Goal: Register for event/course: Sign up to attend an event or enroll in a course

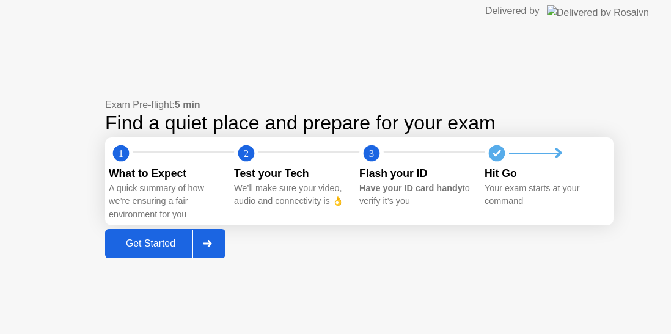
click at [165, 244] on div "Get Started" at bounding box center [151, 243] width 84 height 11
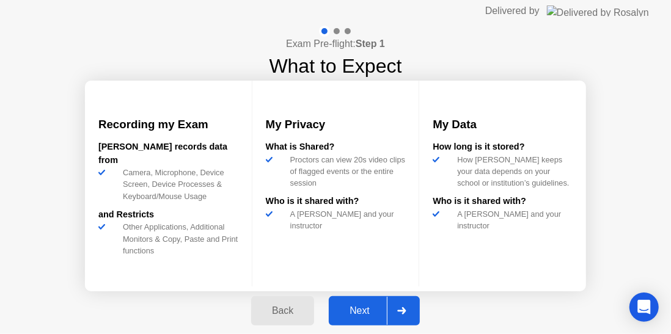
click at [369, 307] on div "Next" at bounding box center [360, 311] width 54 height 11
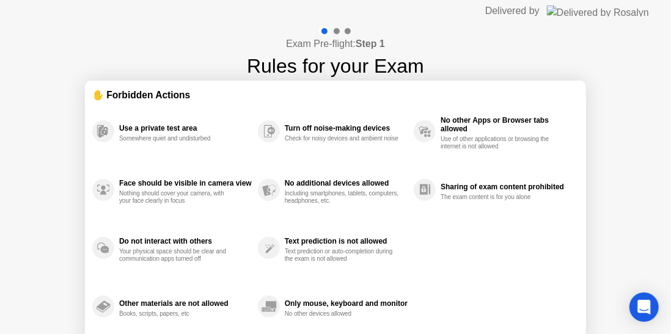
click at [440, 227] on div "Use a private test area Somewhere quiet and undisturbed Face should be visible …" at bounding box center [335, 219] width 487 height 234
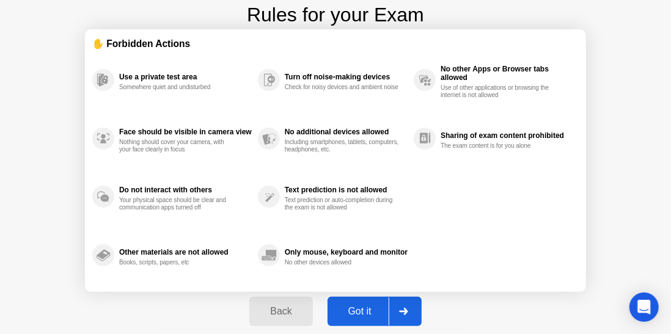
click at [361, 306] on div "Got it" at bounding box center [359, 311] width 57 height 11
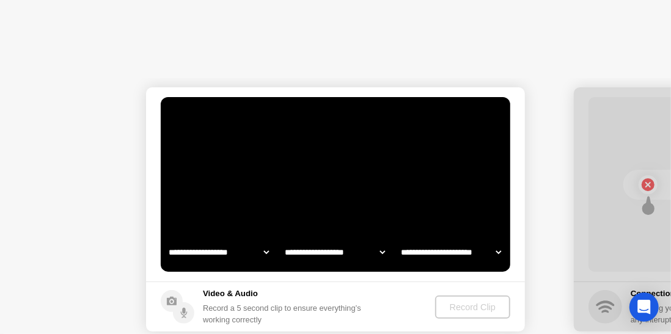
select select "**********"
select select "*******"
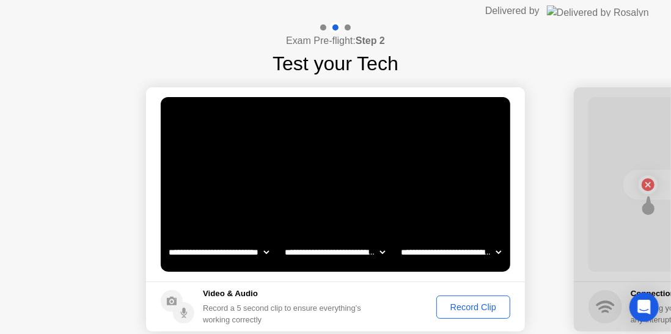
click at [482, 312] on div "Record Clip" at bounding box center [473, 308] width 65 height 10
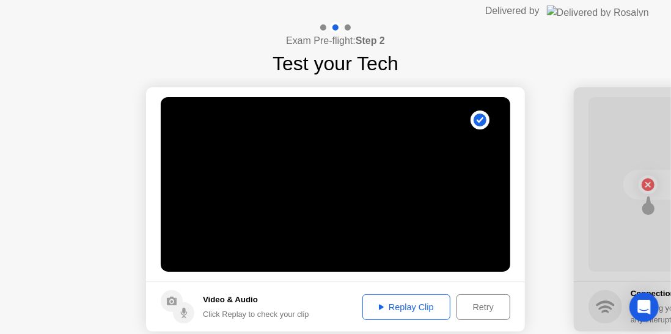
scroll to position [60, 0]
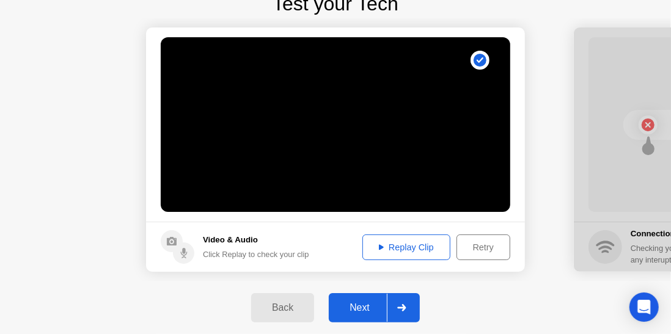
click at [396, 307] on div at bounding box center [401, 308] width 29 height 28
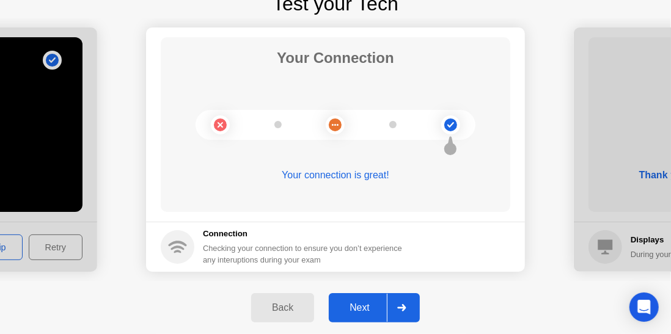
click at [397, 300] on div at bounding box center [401, 308] width 29 height 28
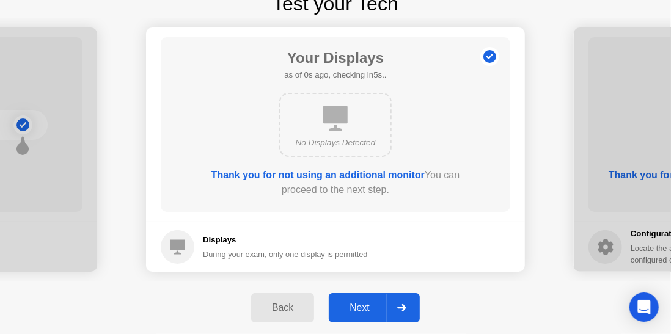
click at [367, 303] on div "Next" at bounding box center [360, 308] width 54 height 11
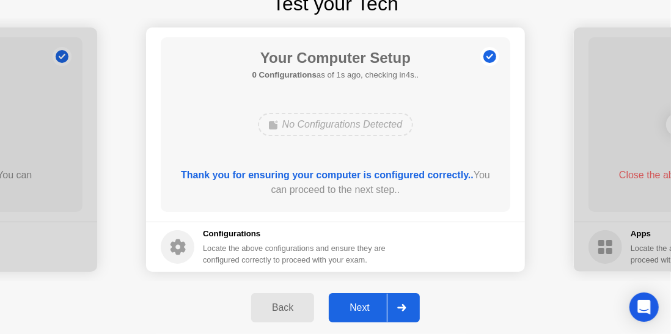
click at [372, 303] on div "Next" at bounding box center [360, 308] width 54 height 11
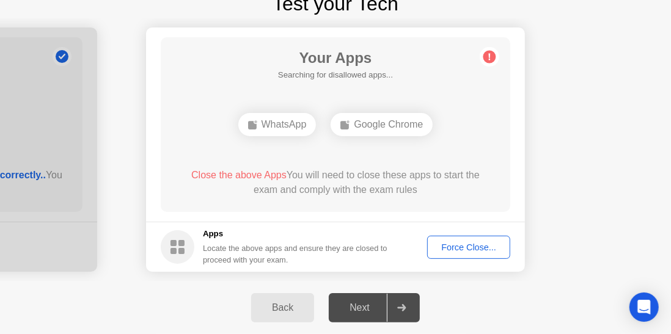
click at [459, 249] on div "Force Close..." at bounding box center [469, 248] width 75 height 10
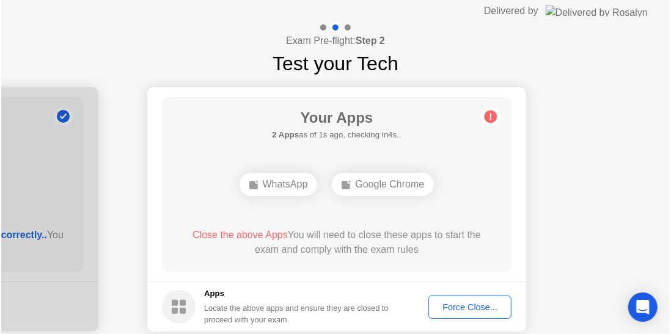
scroll to position [60, 0]
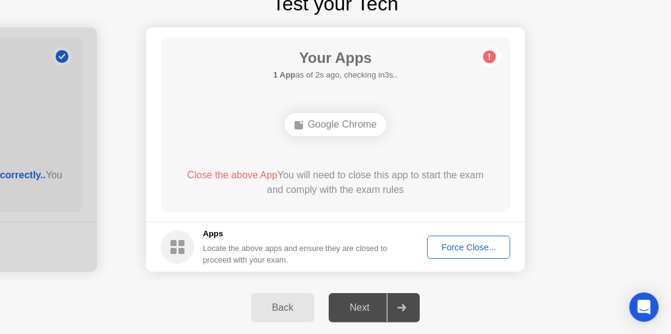
click at [460, 246] on div "Force Close..." at bounding box center [469, 248] width 75 height 10
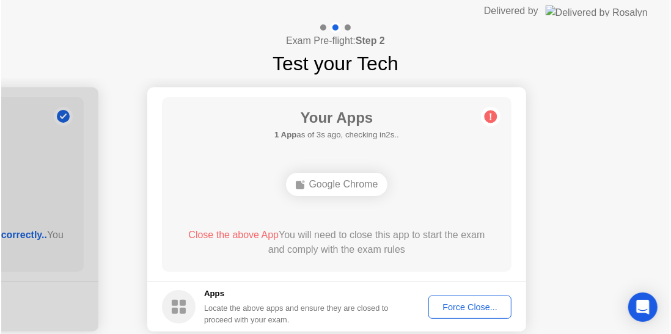
scroll to position [60, 0]
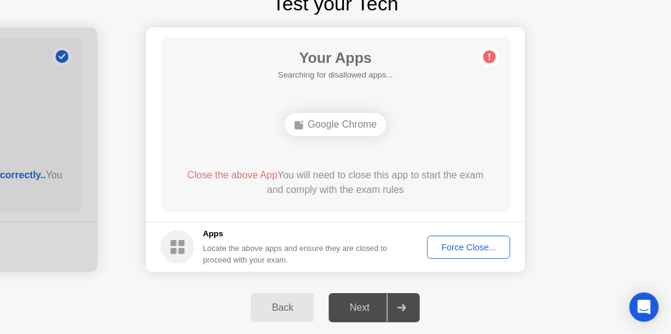
click at [344, 125] on div "Google Chrome" at bounding box center [336, 124] width 102 height 23
click at [465, 246] on div "Force Close..." at bounding box center [469, 248] width 75 height 10
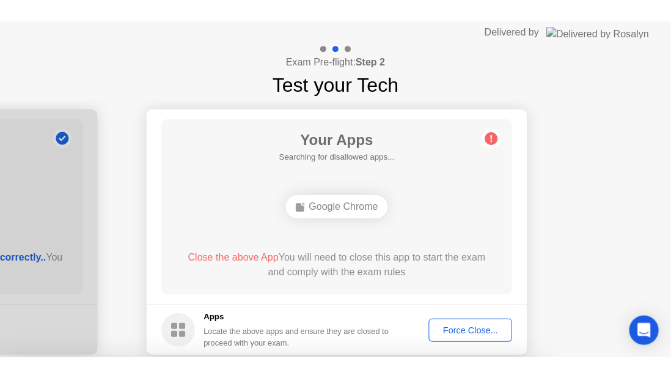
scroll to position [34, 0]
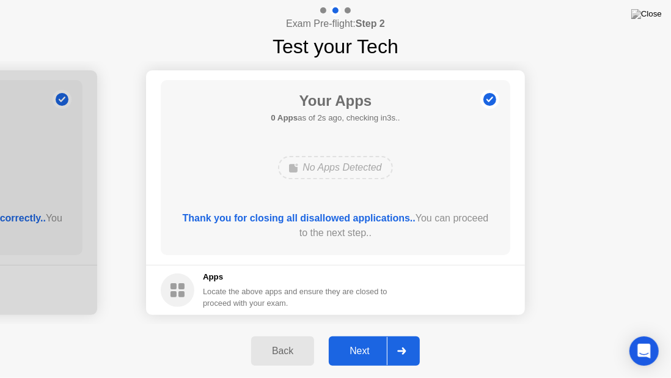
click at [370, 334] on div "Next" at bounding box center [360, 350] width 54 height 11
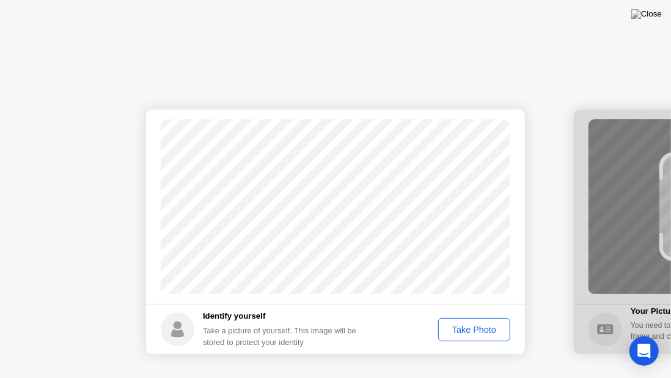
scroll to position [0, 0]
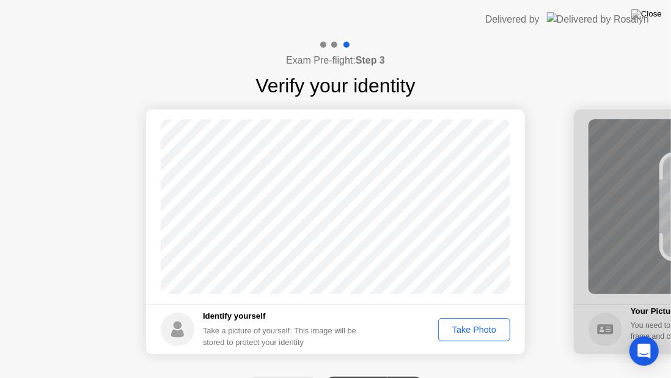
click at [454, 328] on div "Take Photo" at bounding box center [475, 330] width 64 height 10
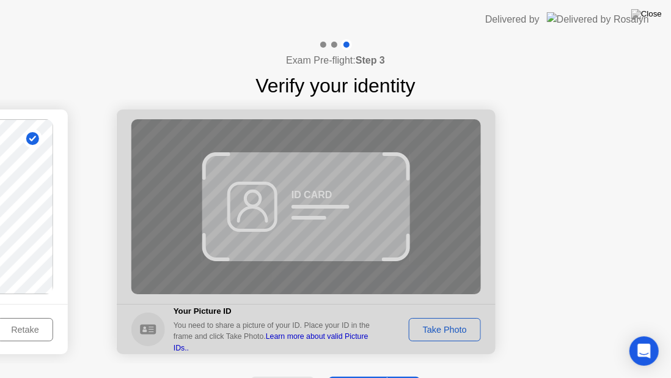
scroll to position [28, 0]
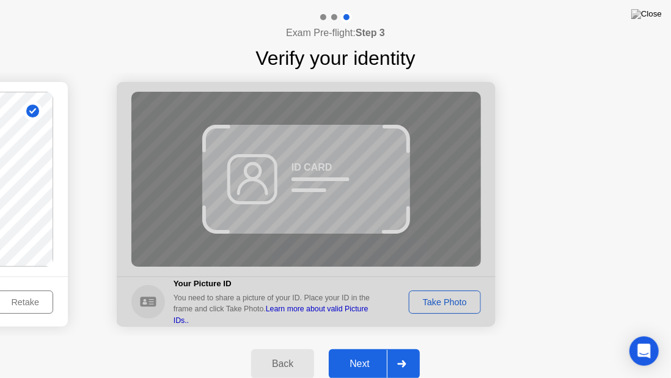
click at [289, 177] on div at bounding box center [306, 204] width 379 height 245
click at [344, 334] on div "Next" at bounding box center [360, 363] width 54 height 11
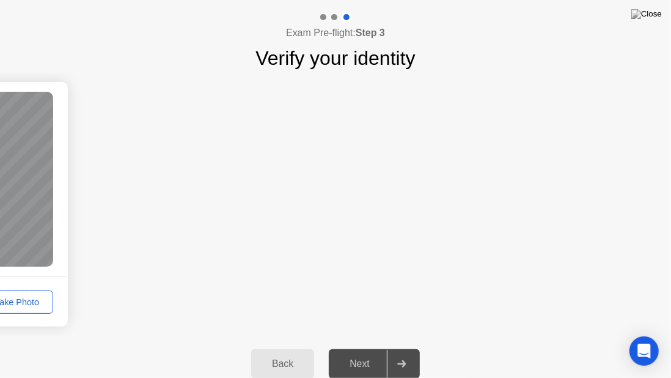
click at [301, 334] on button "Back" at bounding box center [282, 363] width 63 height 29
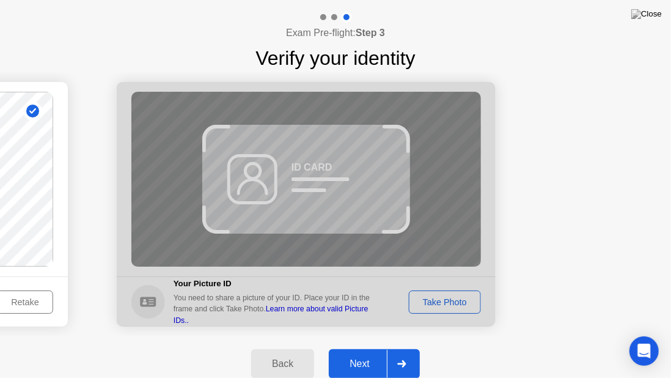
click at [294, 334] on div "Back" at bounding box center [283, 363] width 56 height 11
select select "**********"
select select "*******"
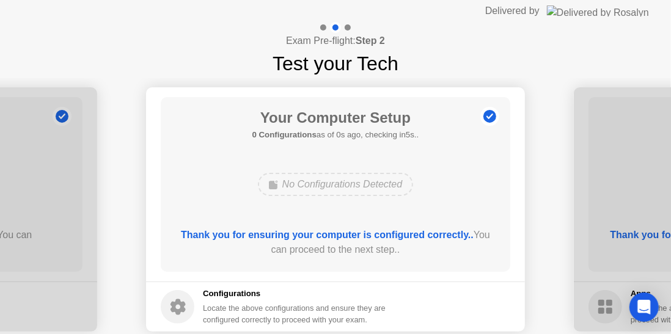
scroll to position [60, 0]
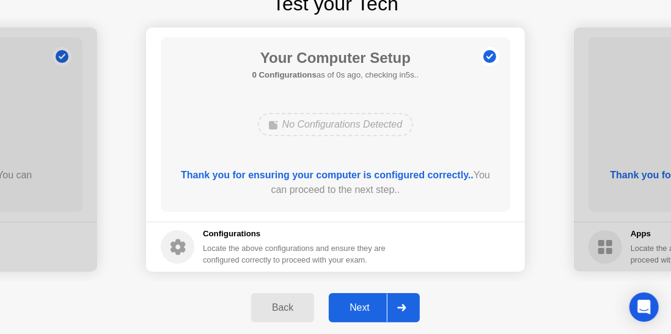
click at [371, 307] on div "Next" at bounding box center [360, 308] width 54 height 11
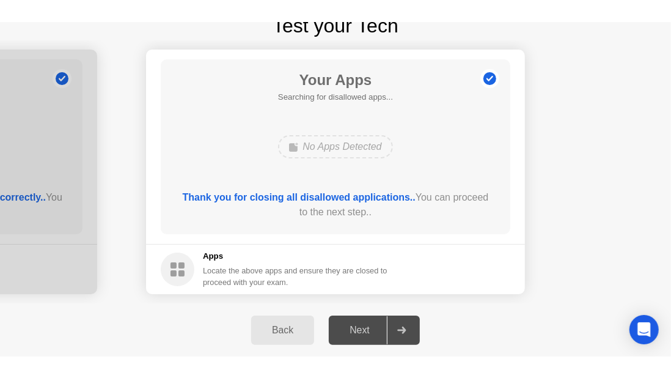
scroll to position [34, 0]
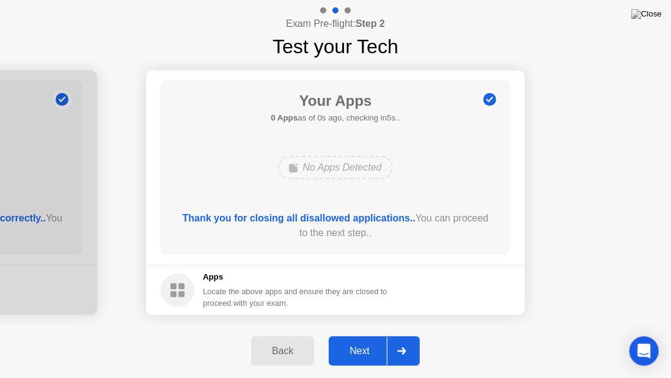
click at [366, 334] on div "Next" at bounding box center [360, 350] width 54 height 11
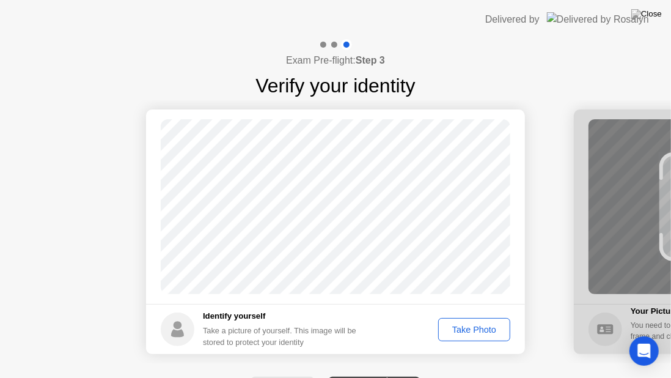
click at [461, 327] on div "Take Photo" at bounding box center [475, 330] width 64 height 10
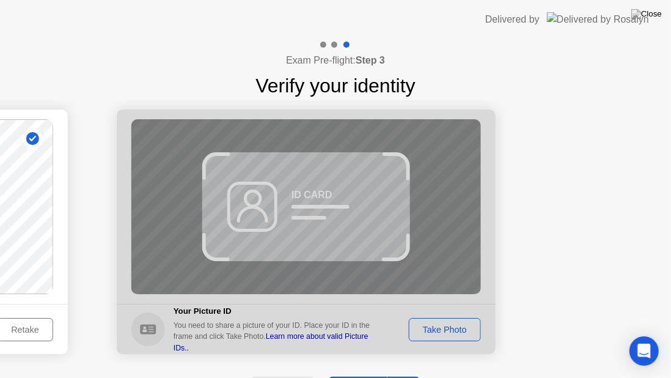
click at [359, 275] on div at bounding box center [306, 231] width 379 height 245
click at [304, 213] on div at bounding box center [306, 231] width 379 height 245
click at [421, 334] on div at bounding box center [306, 231] width 379 height 245
click at [428, 330] on div at bounding box center [306, 231] width 379 height 245
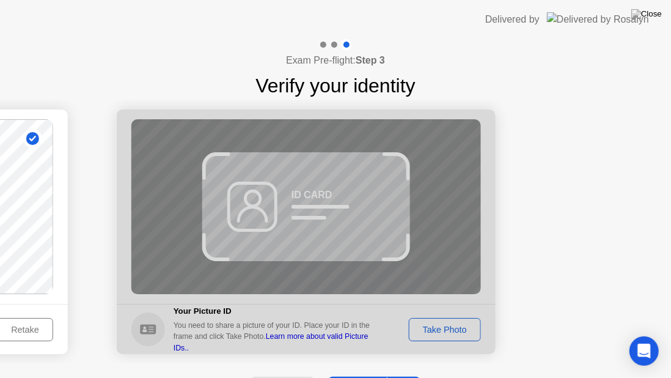
click at [428, 330] on div at bounding box center [306, 231] width 379 height 245
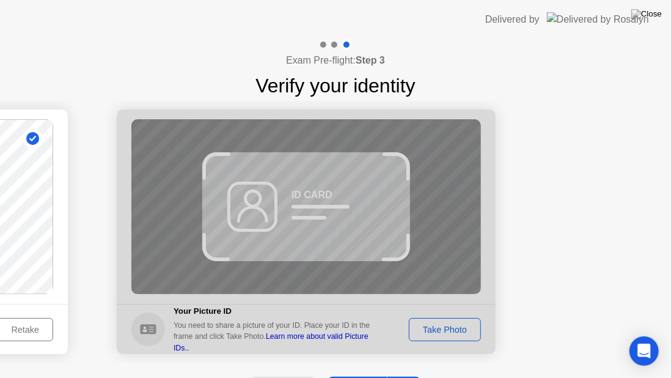
click at [429, 324] on div at bounding box center [306, 231] width 379 height 245
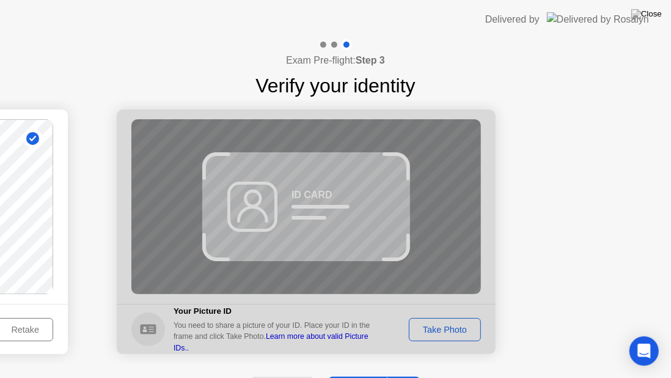
click at [429, 324] on div at bounding box center [306, 231] width 379 height 245
click at [430, 329] on div at bounding box center [306, 231] width 379 height 245
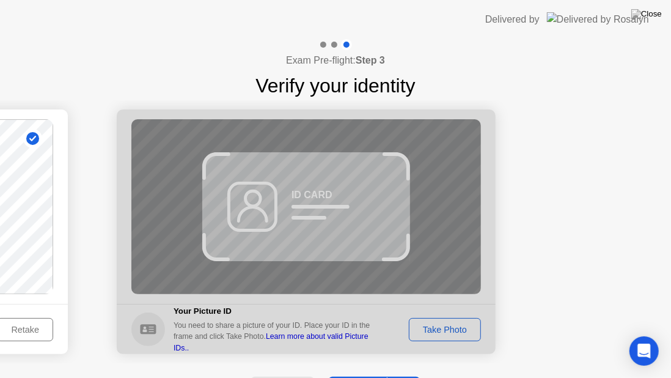
click at [430, 329] on div at bounding box center [306, 231] width 379 height 245
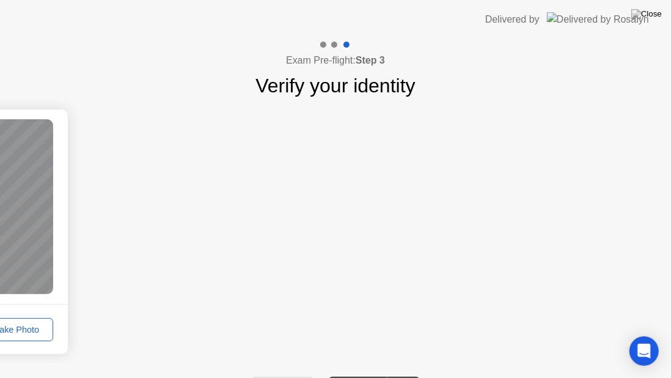
click at [29, 328] on div "Take Photo" at bounding box center [17, 330] width 64 height 10
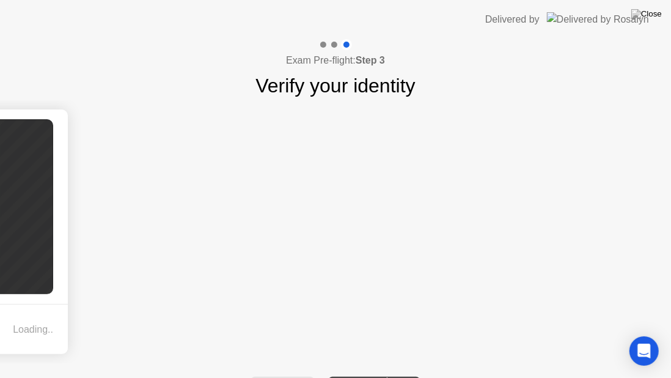
click at [29, 328] on div "Loading.." at bounding box center [33, 329] width 40 height 15
drag, startPoint x: 29, startPoint y: 328, endPoint x: 240, endPoint y: 309, distance: 211.8
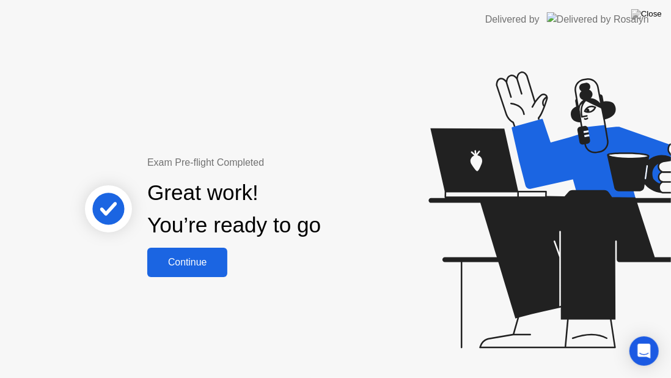
drag, startPoint x: 507, startPoint y: 251, endPoint x: 472, endPoint y: 242, distance: 36.8
click at [507, 251] on icon at bounding box center [570, 210] width 283 height 277
click at [196, 259] on div "Continue" at bounding box center [187, 262] width 73 height 11
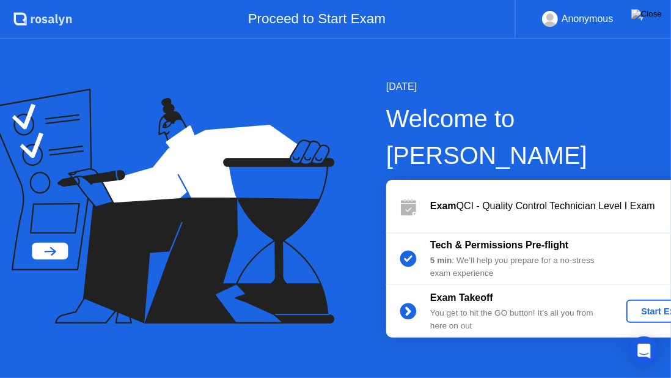
click at [632, 306] on div "Start Exam" at bounding box center [664, 311] width 65 height 10
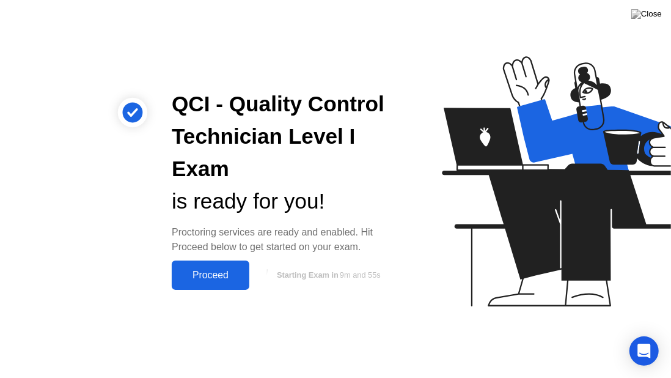
click at [197, 266] on button "Proceed" at bounding box center [211, 274] width 78 height 29
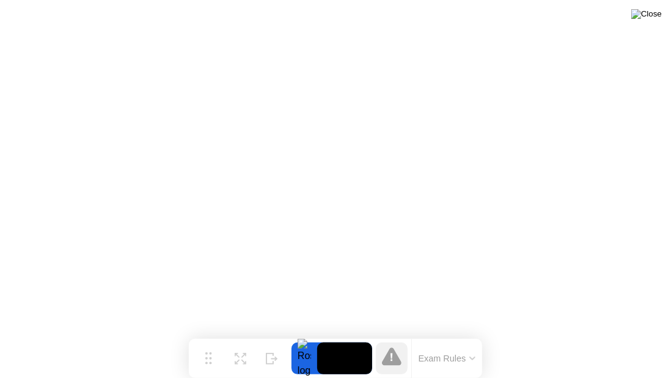
click at [659, 19] on img at bounding box center [647, 14] width 31 height 10
